Goal: Information Seeking & Learning: Learn about a topic

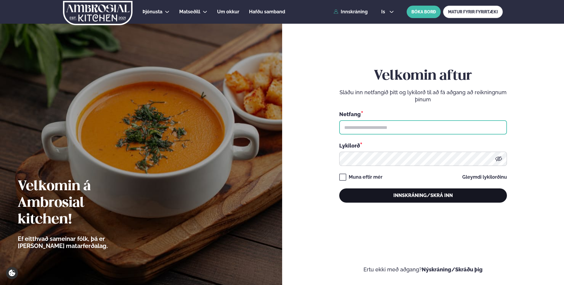
type input "**********"
click at [424, 195] on button "Innskráning/Skrá inn" at bounding box center [423, 195] width 168 height 14
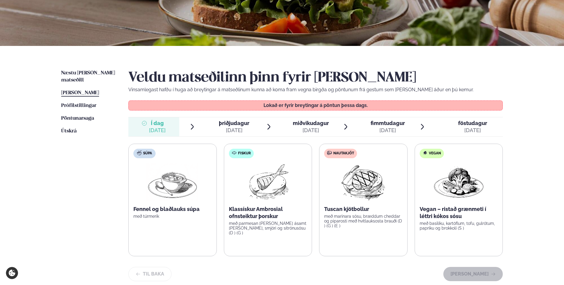
scroll to position [89, 0]
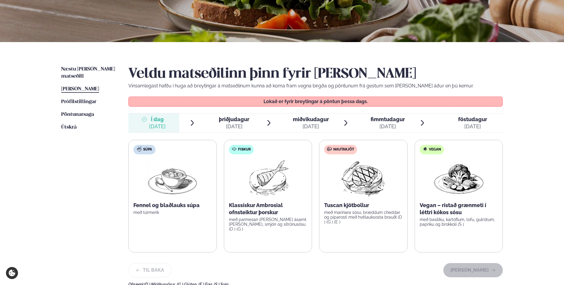
click at [243, 120] on span "þriðjudagur" at bounding box center [234, 119] width 30 height 6
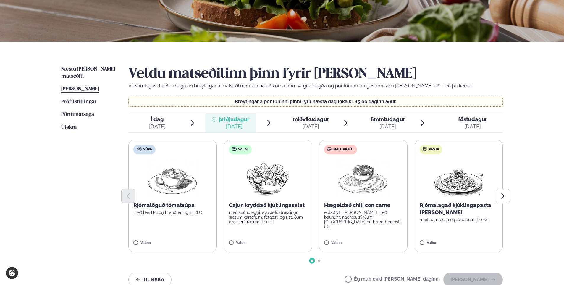
click at [311, 120] on span "miðvikudagur" at bounding box center [311, 119] width 36 height 6
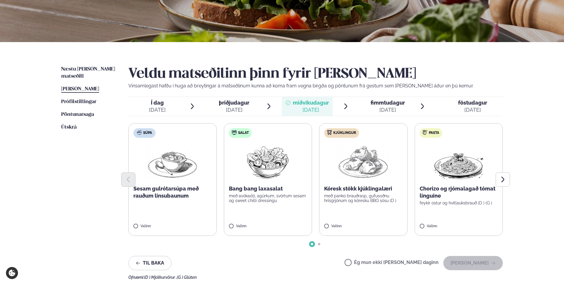
click at [385, 106] on div "[DATE]" at bounding box center [388, 109] width 34 height 7
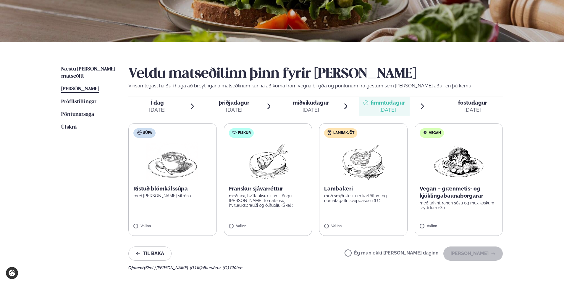
click at [386, 102] on span "fimmtudagur" at bounding box center [388, 102] width 34 height 6
click at [470, 100] on span "föstudagur" at bounding box center [472, 102] width 29 height 6
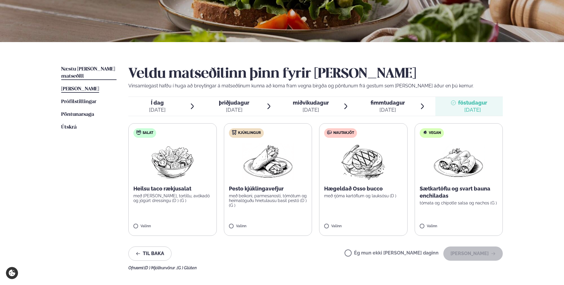
click at [91, 69] on span "Næstu [PERSON_NAME] matseðill" at bounding box center [88, 73] width 54 height 12
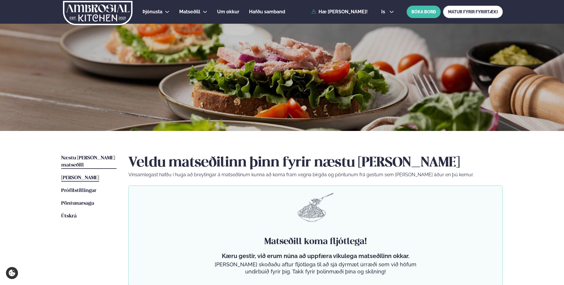
click at [88, 174] on link "[PERSON_NAME] matseðill [PERSON_NAME]" at bounding box center [80, 177] width 38 height 7
